Goal: Information Seeking & Learning: Learn about a topic

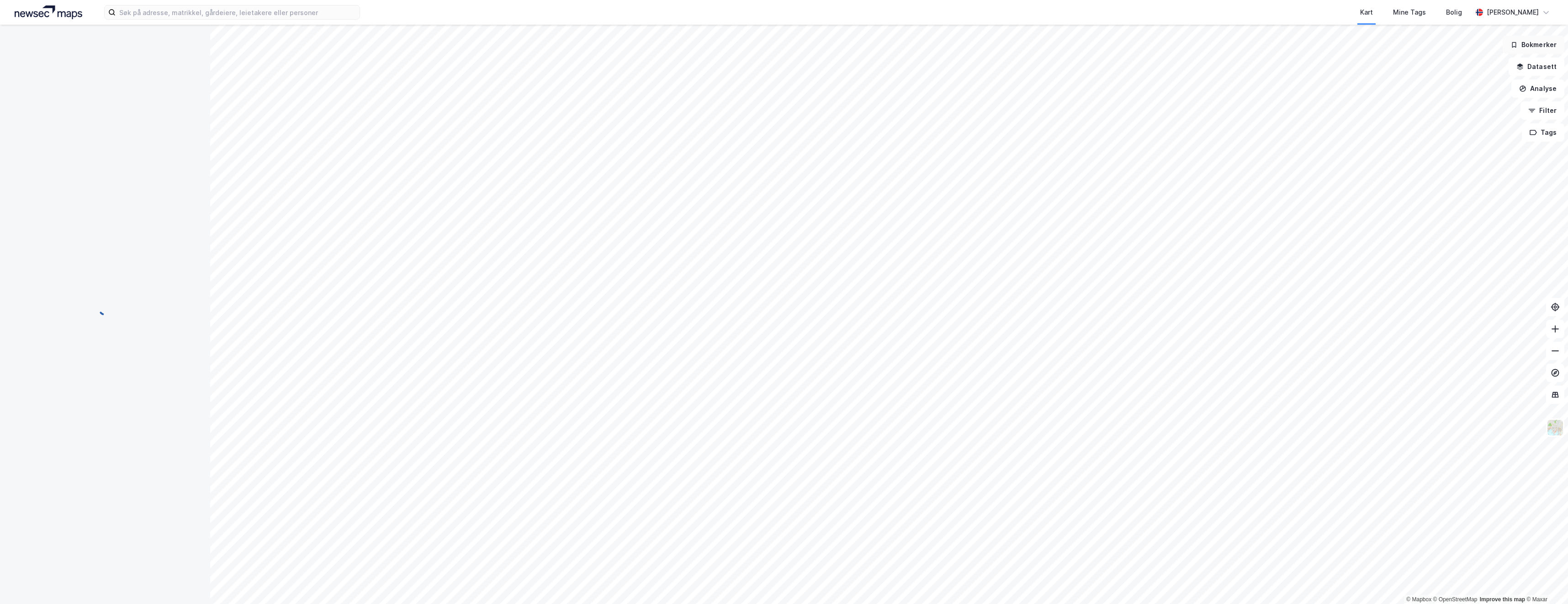
click at [1520, 43] on button "Bokmerker" at bounding box center [1533, 45] width 61 height 18
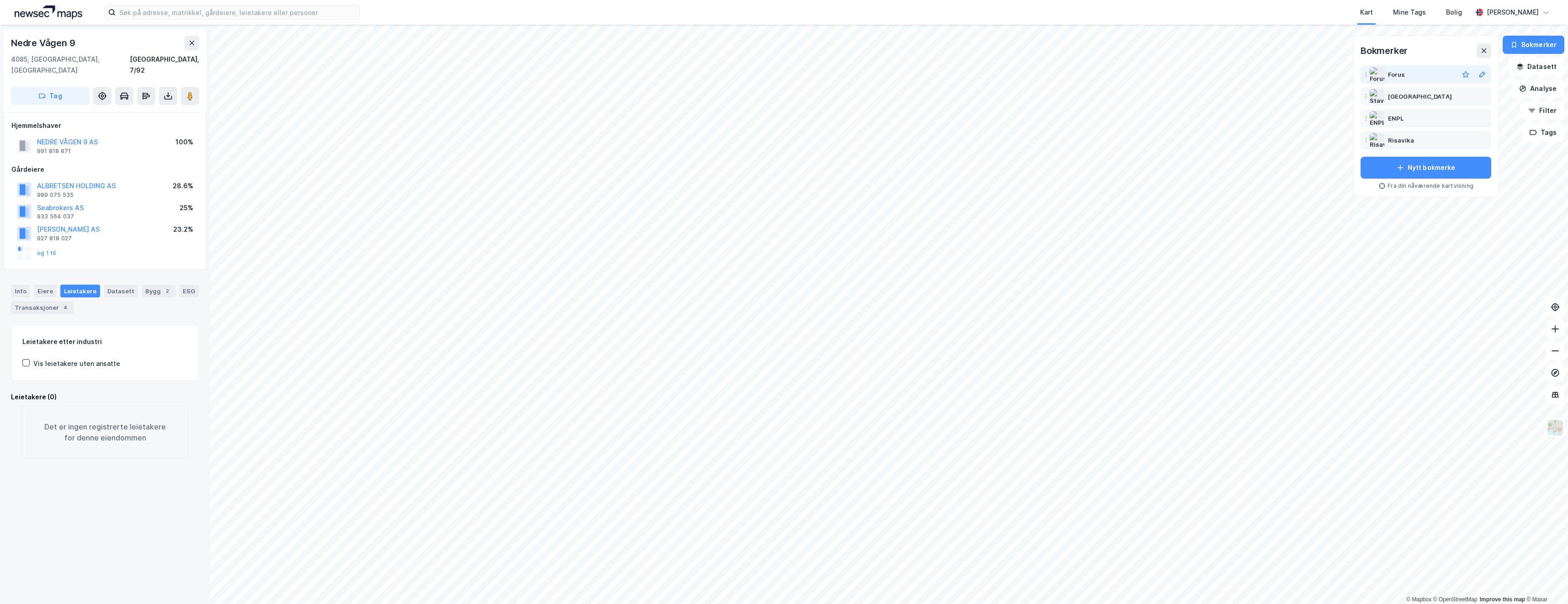
click at [1413, 74] on div "Forus" at bounding box center [1421, 74] width 67 height 11
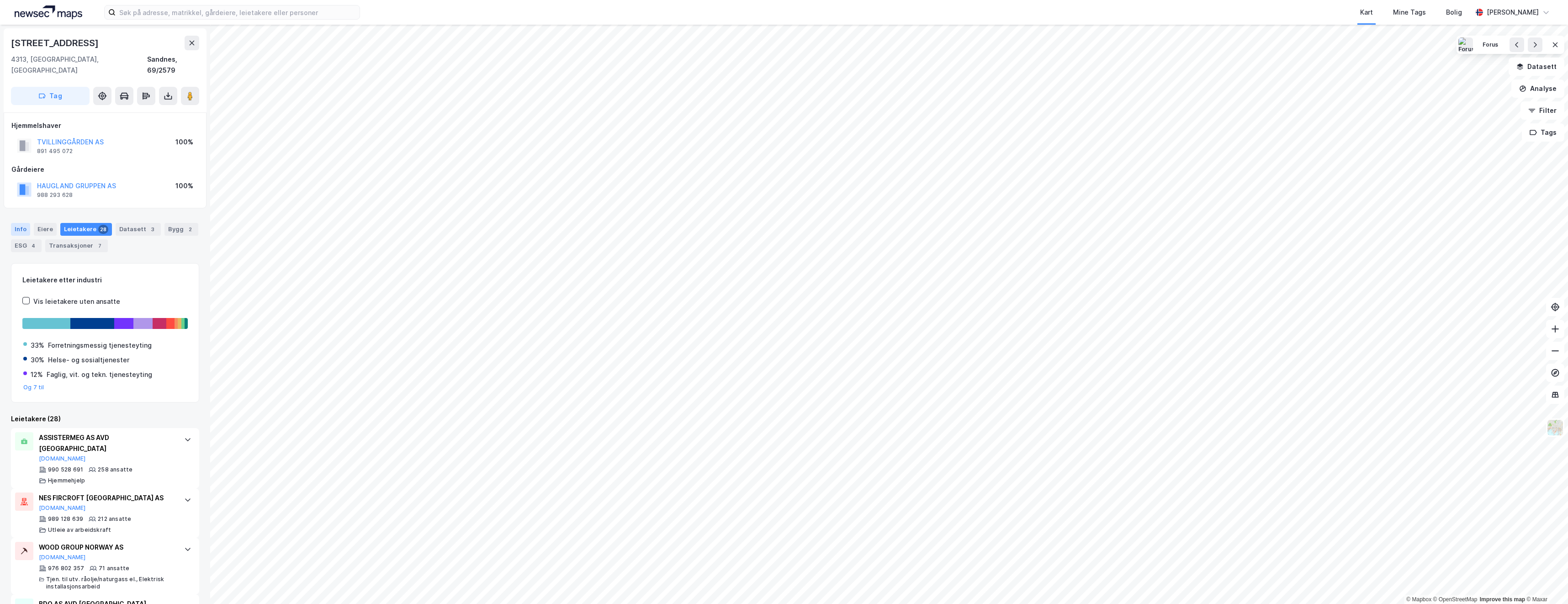
click at [19, 223] on div "Info" at bounding box center [21, 229] width 19 height 13
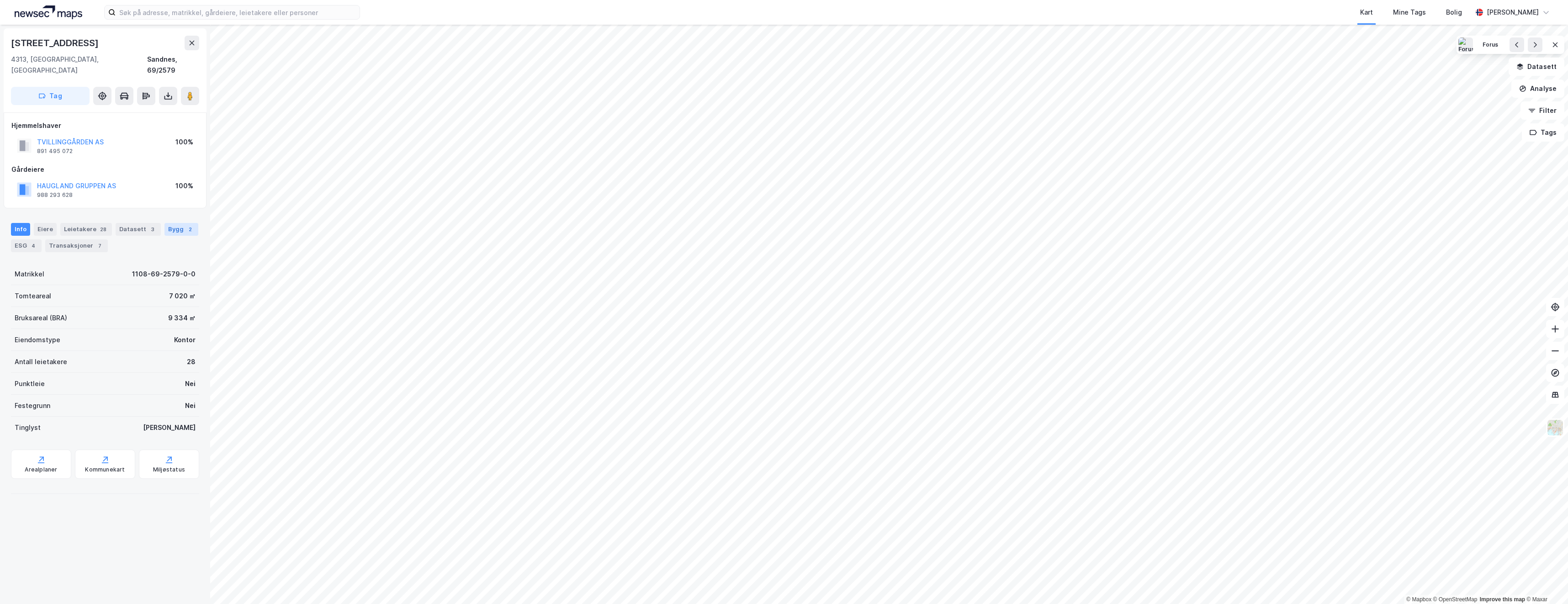
click at [174, 223] on div "Bygg 2" at bounding box center [181, 229] width 34 height 13
